Goal: Transaction & Acquisition: Purchase product/service

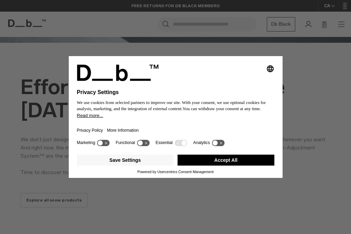
click at [214, 165] on button "Accept All" at bounding box center [225, 159] width 97 height 11
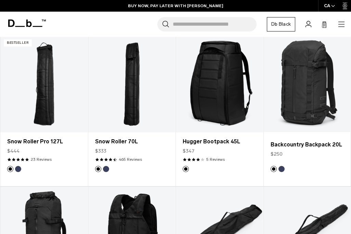
scroll to position [385, 0]
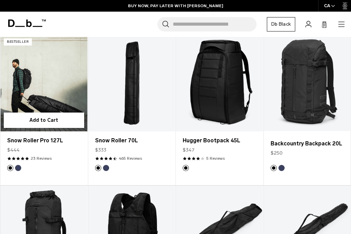
click at [40, 97] on link "Snow Roller Pro 127L" at bounding box center [43, 83] width 87 height 97
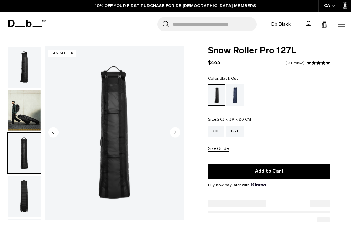
click at [22, 175] on img "button" at bounding box center [24, 195] width 33 height 41
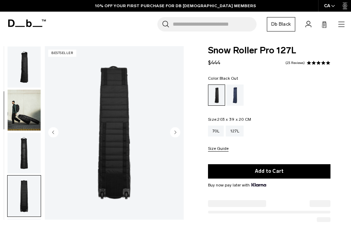
scroll to position [130, 0]
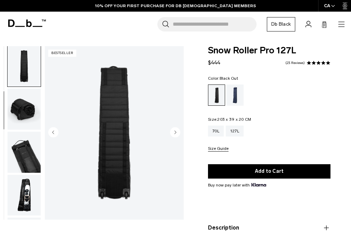
click at [26, 113] on img "button" at bounding box center [24, 109] width 33 height 41
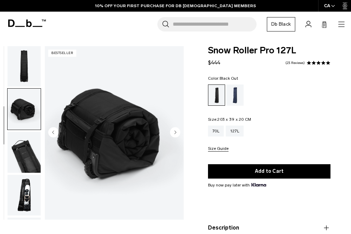
click at [26, 132] on img "button" at bounding box center [24, 152] width 33 height 41
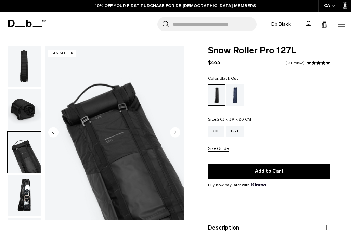
scroll to position [217, 0]
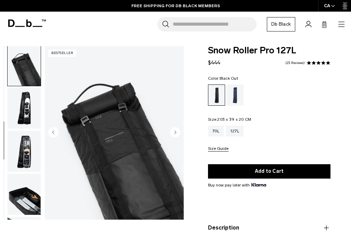
click at [25, 113] on img "button" at bounding box center [24, 108] width 33 height 41
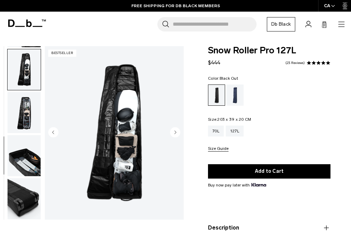
scroll to position [258, 0]
click at [26, 117] on img "button" at bounding box center [24, 112] width 33 height 41
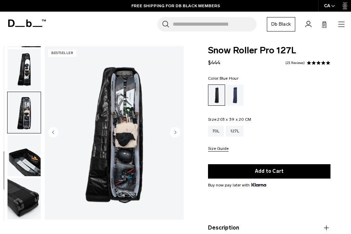
click at [237, 90] on div "Blue Hour" at bounding box center [234, 94] width 17 height 21
